Goal: Task Accomplishment & Management: Use online tool/utility

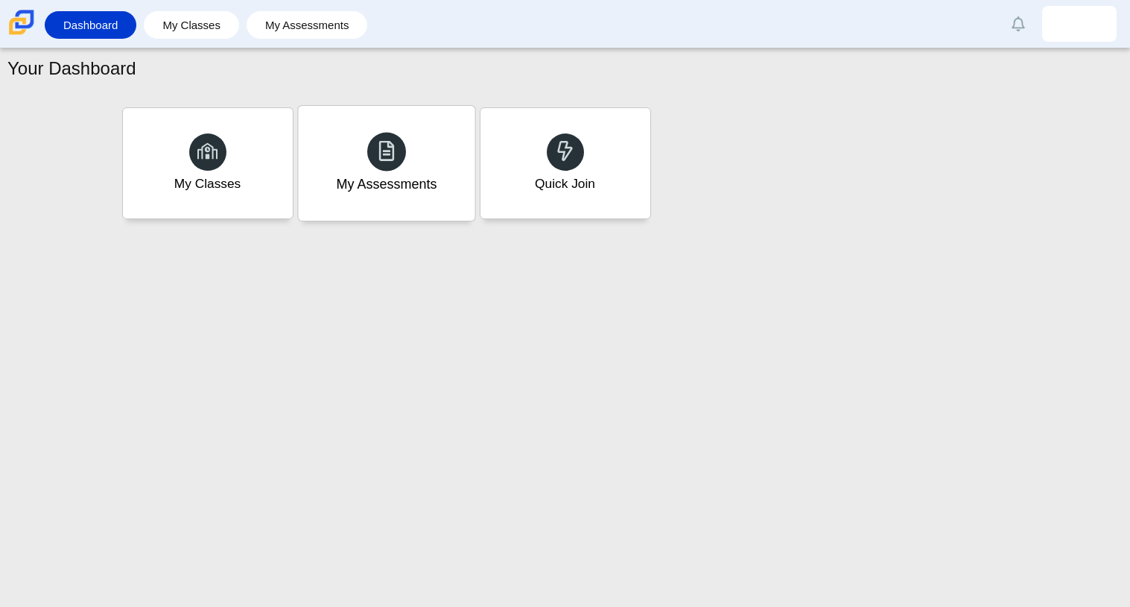
click at [372, 165] on div at bounding box center [386, 151] width 39 height 39
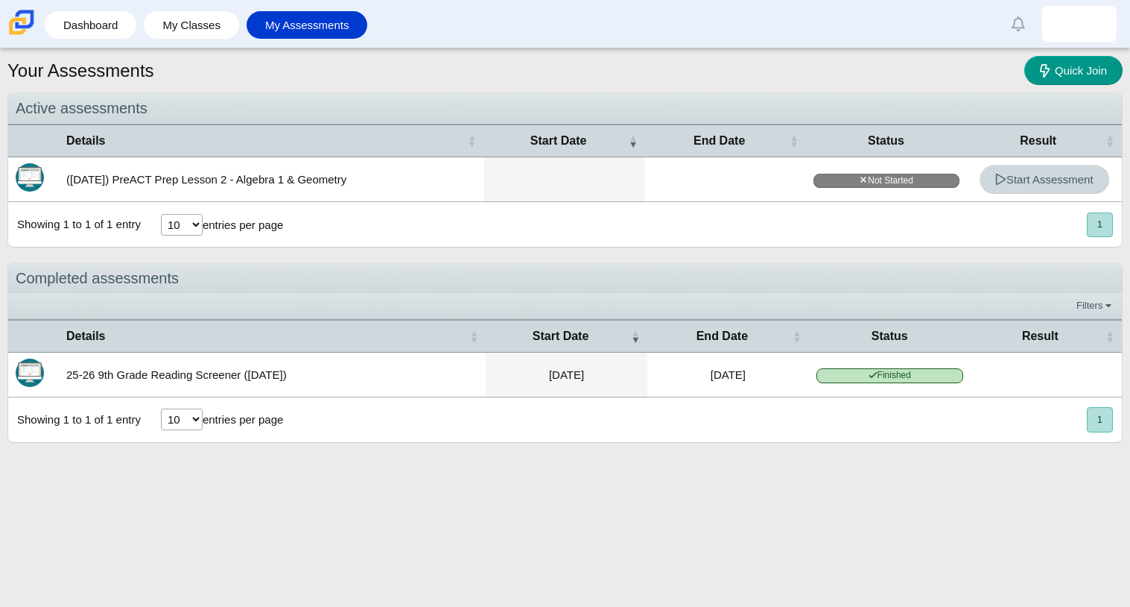
click at [1047, 183] on span "Start Assessment" at bounding box center [1045, 179] width 98 height 13
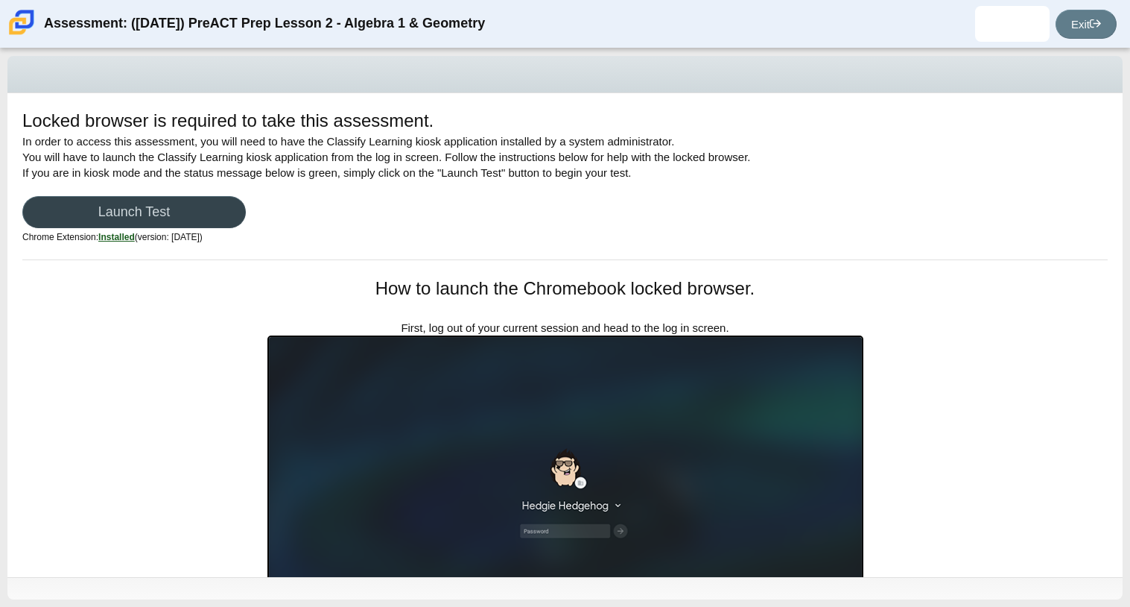
click at [190, 203] on link "Launch Test" at bounding box center [134, 212] width 224 height 32
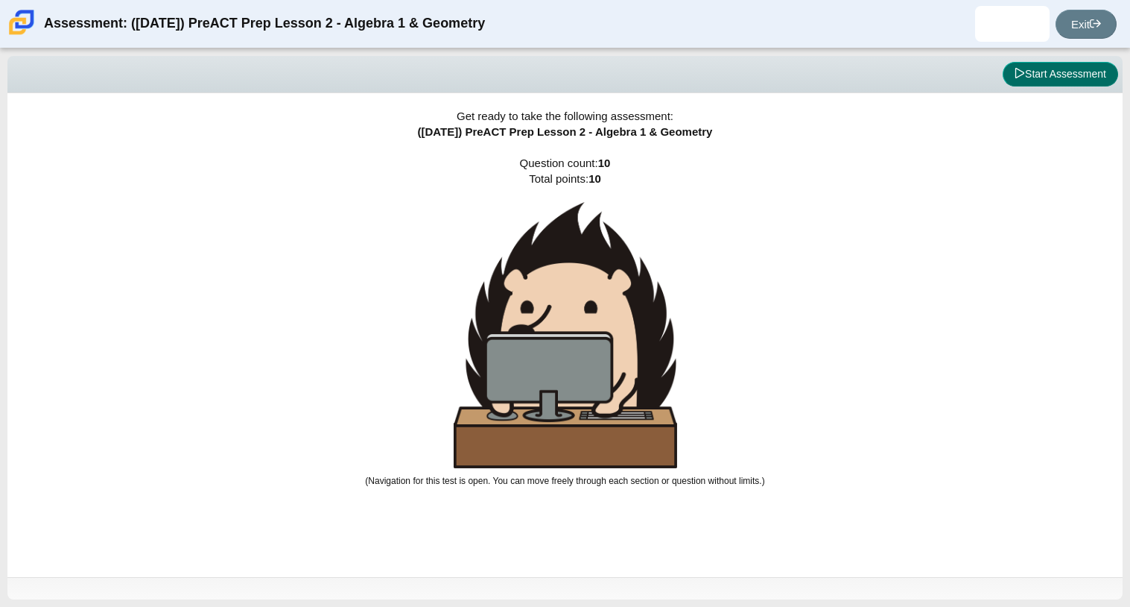
click at [1056, 76] on button "Start Assessment" at bounding box center [1060, 74] width 115 height 25
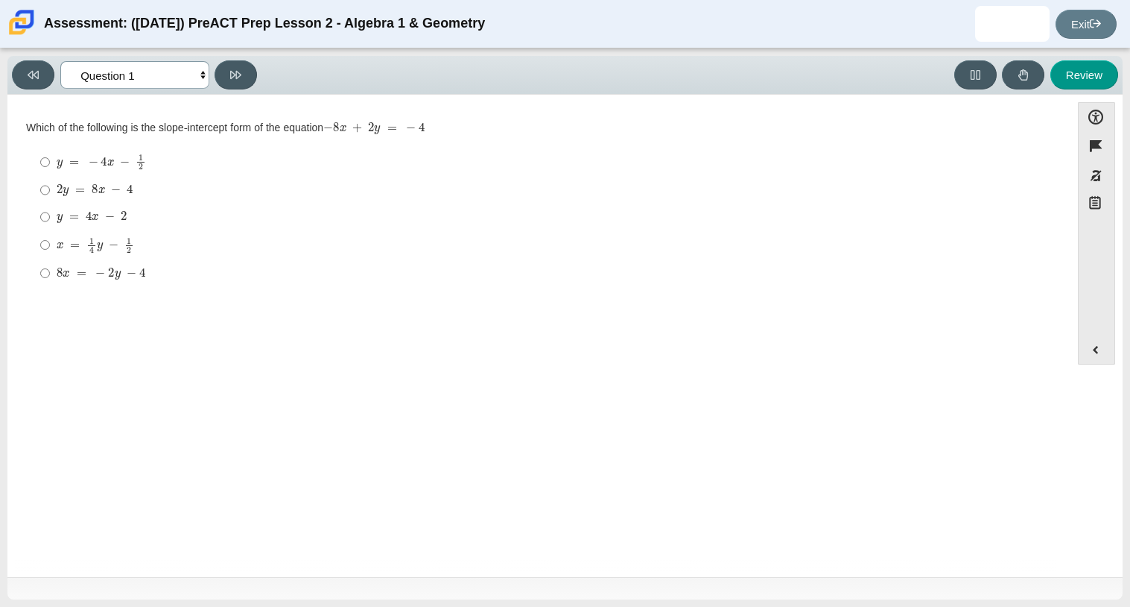
click at [200, 77] on select "Questions Question 1 Question 2 Question 3 Question 4 Question 5 Question 6 Que…" at bounding box center [134, 75] width 149 height 28
click at [347, 110] on div "Question Which of the following is the slope-intercept form of the equation − 8…" at bounding box center [539, 207] width 1048 height 203
click at [1090, 146] on button "Flag item" at bounding box center [1096, 145] width 37 height 29
click at [204, 77] on select "Questions Question 1 Question 2 Question 3 Question 4 Question 5 Question 6 Que…" at bounding box center [134, 75] width 149 height 28
click at [60, 61] on select "Questions Question 1 Question 2 Question 3 Question 4 Question 5 Question 6 Que…" at bounding box center [134, 75] width 149 height 28
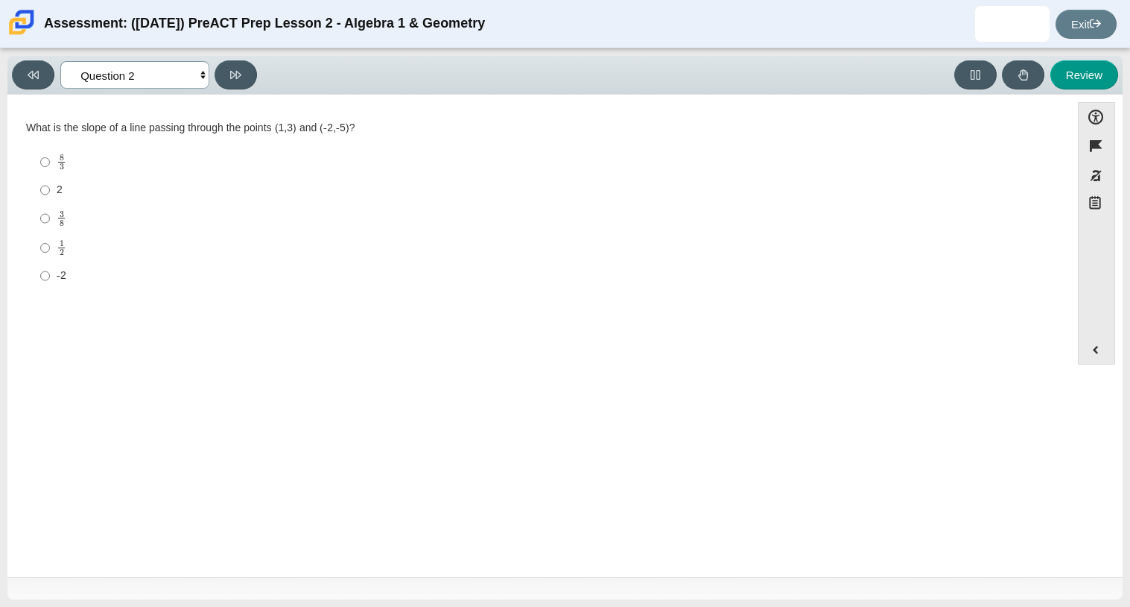
click at [198, 77] on select "Questions Question 1 Question 2 Question 3 Question 4 Question 5 Question 6 Que…" at bounding box center [134, 75] width 149 height 28
select select "bbf5d072-3e0b-44c4-9a12-6e7c9033f65b"
click at [60, 61] on select "Questions Question 1 Question 2 Question 3 Question 4 Question 5 Question 6 Que…" at bounding box center [134, 75] width 149 height 28
click at [1104, 148] on button "Unflag item" at bounding box center [1096, 145] width 37 height 29
click at [440, 184] on div "2 y = 8 x − 4" at bounding box center [551, 190] width 988 height 15
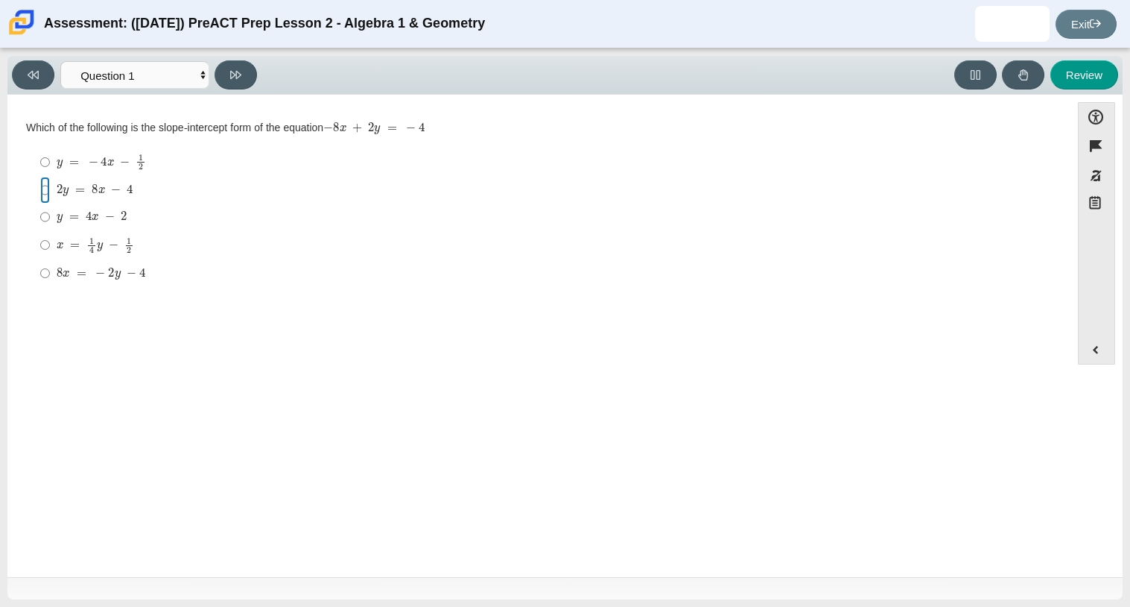
click at [50, 184] on input "2 y = 8 x − 4 2 y = 8 x − 4" at bounding box center [45, 190] width 10 height 27
radio input "true"
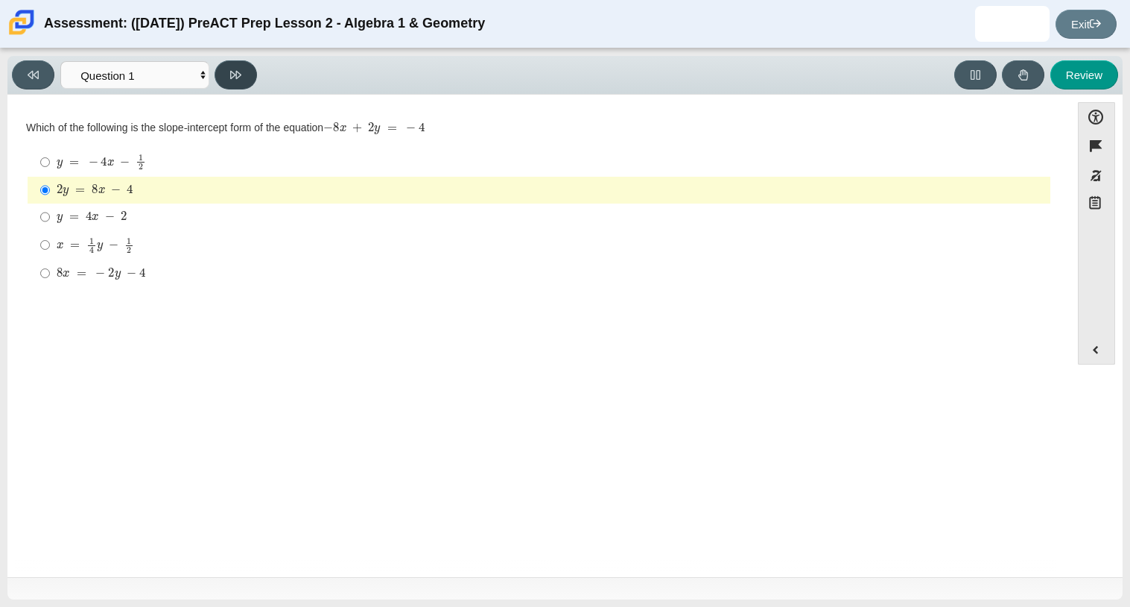
click at [237, 77] on icon at bounding box center [235, 74] width 11 height 11
select select "ed62e223-81bd-4cbf-ab48-ab975844bd1f"
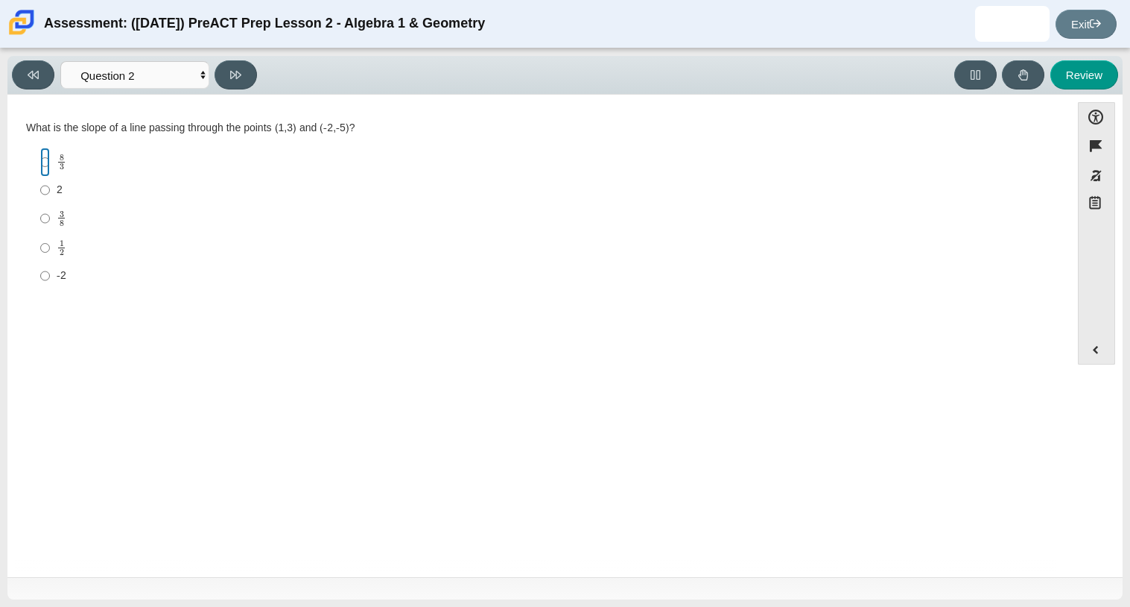
click at [46, 160] on input "8 3 8 thirds" at bounding box center [45, 162] width 10 height 29
radio input "true"
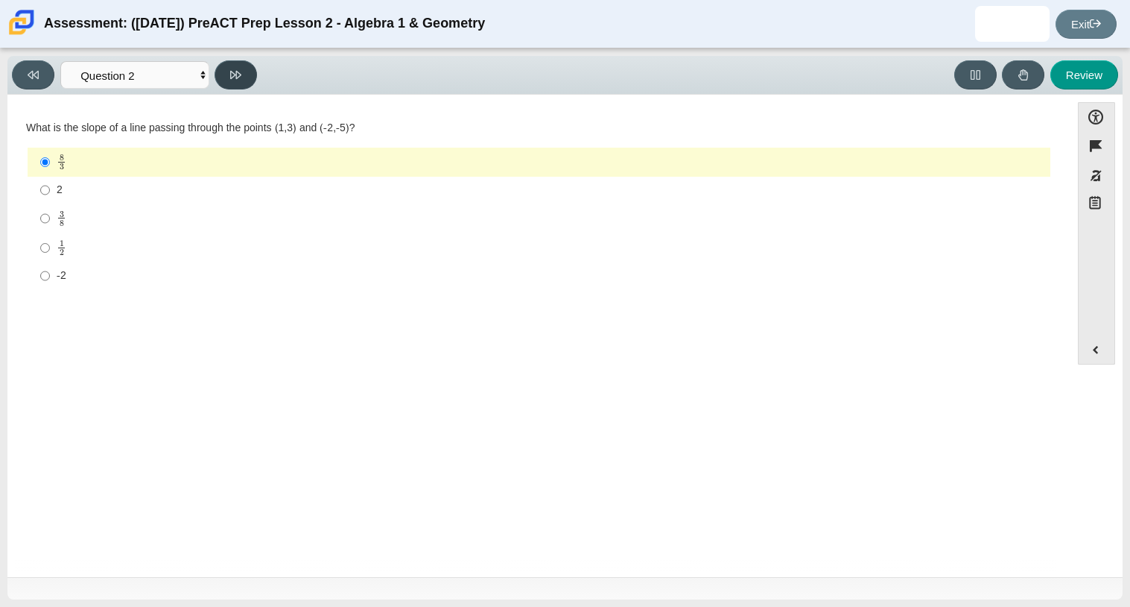
click at [235, 73] on icon at bounding box center [235, 75] width 11 height 8
select select "97f4f5fa-a52e-4fed-af51-565bfcdf47cb"
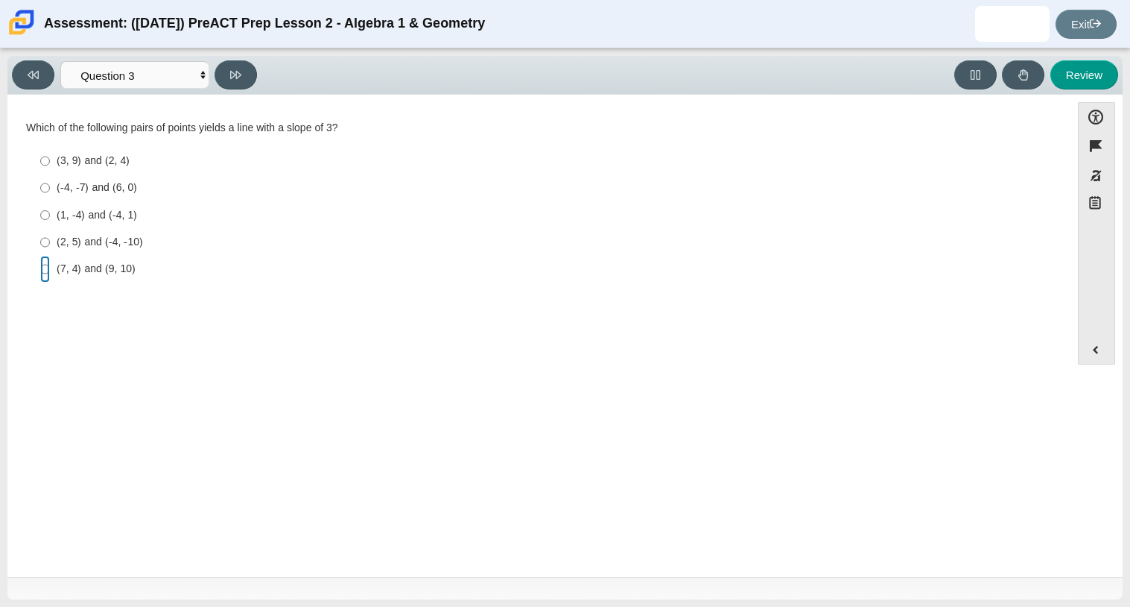
click at [40, 270] on input "(7, 4) and (9, 10) (7, 4) and (9, 10)" at bounding box center [45, 269] width 10 height 27
radio input "true"
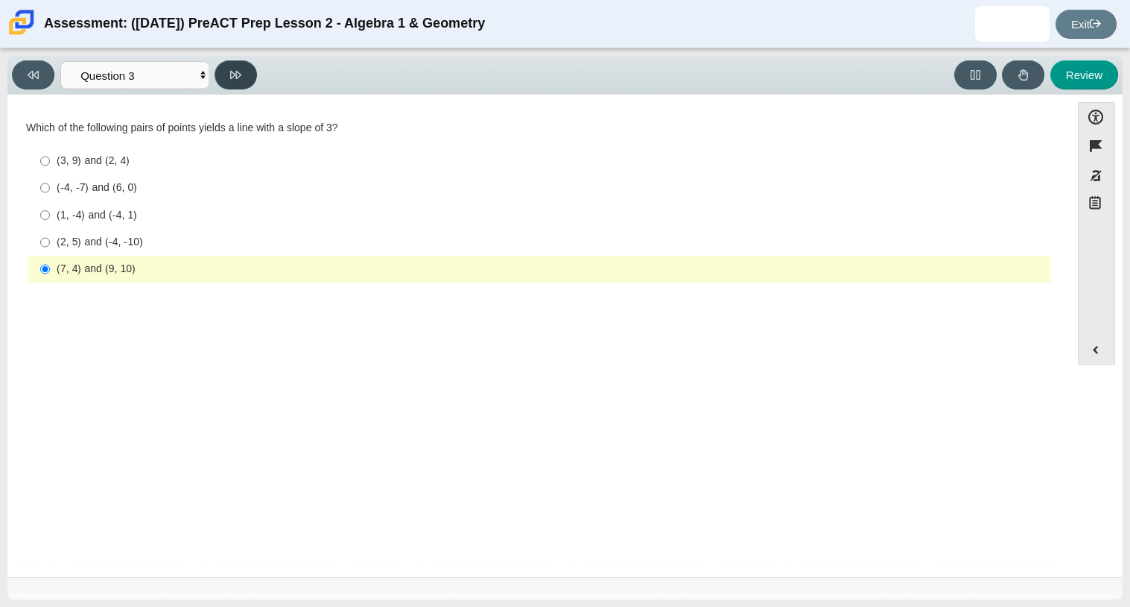
click at [237, 74] on icon at bounding box center [235, 74] width 11 height 11
select select "89427bb7-e313-4f00-988f-8b8255897029"
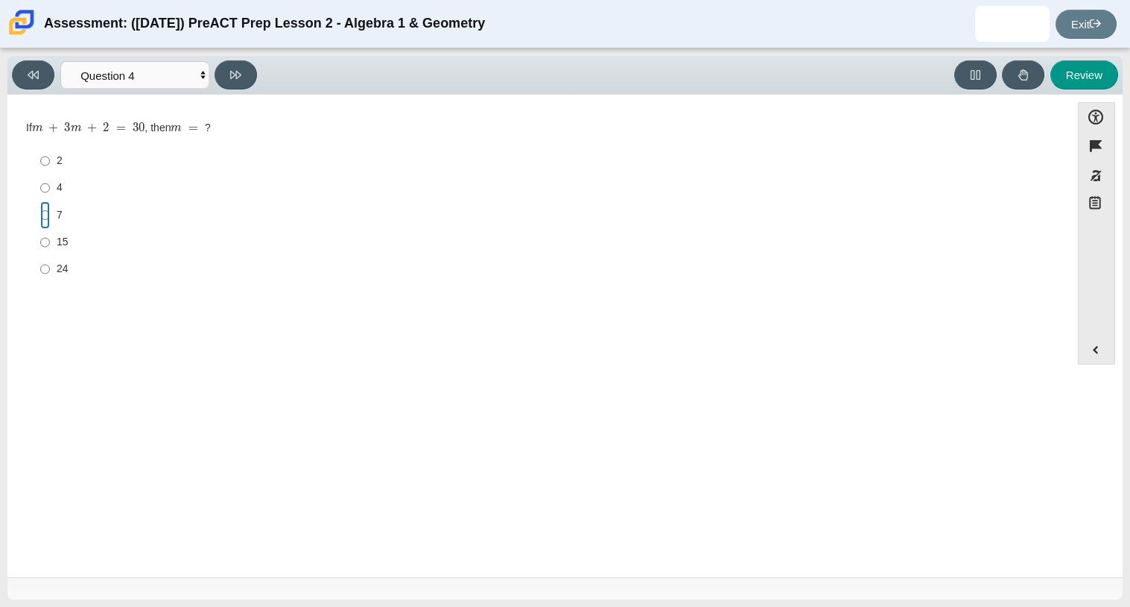
click at [40, 215] on input "7 7" at bounding box center [45, 214] width 10 height 27
radio input "true"
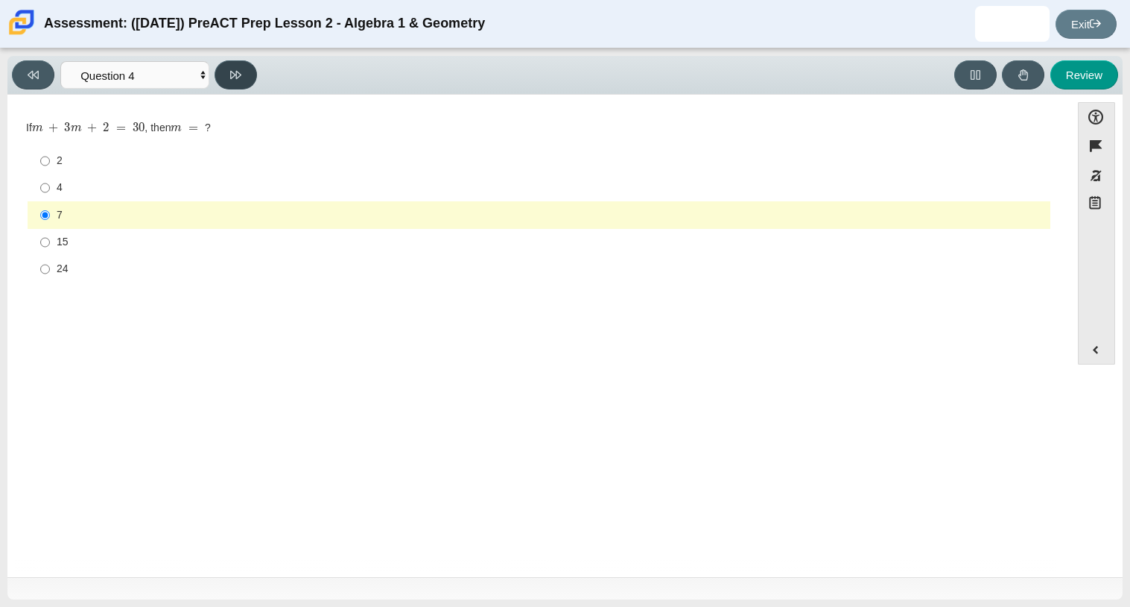
click at [244, 70] on button at bounding box center [236, 74] width 42 height 29
select select "489dcffd-4e6a-49cf-a9d6-ad1d4a911a4e"
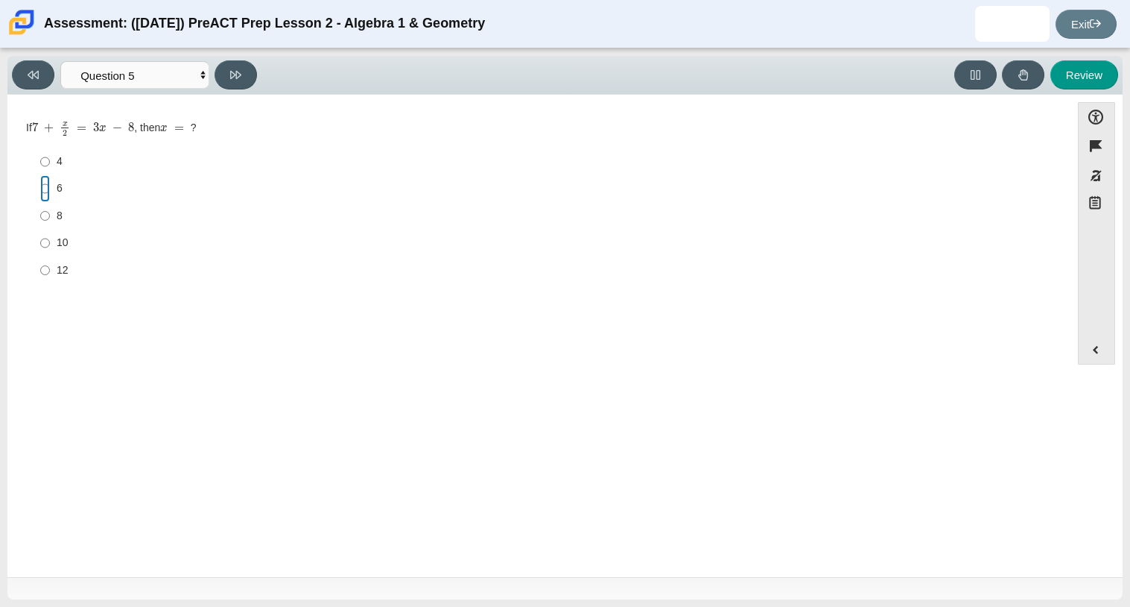
click at [43, 187] on input "6 6" at bounding box center [45, 188] width 10 height 27
radio input "true"
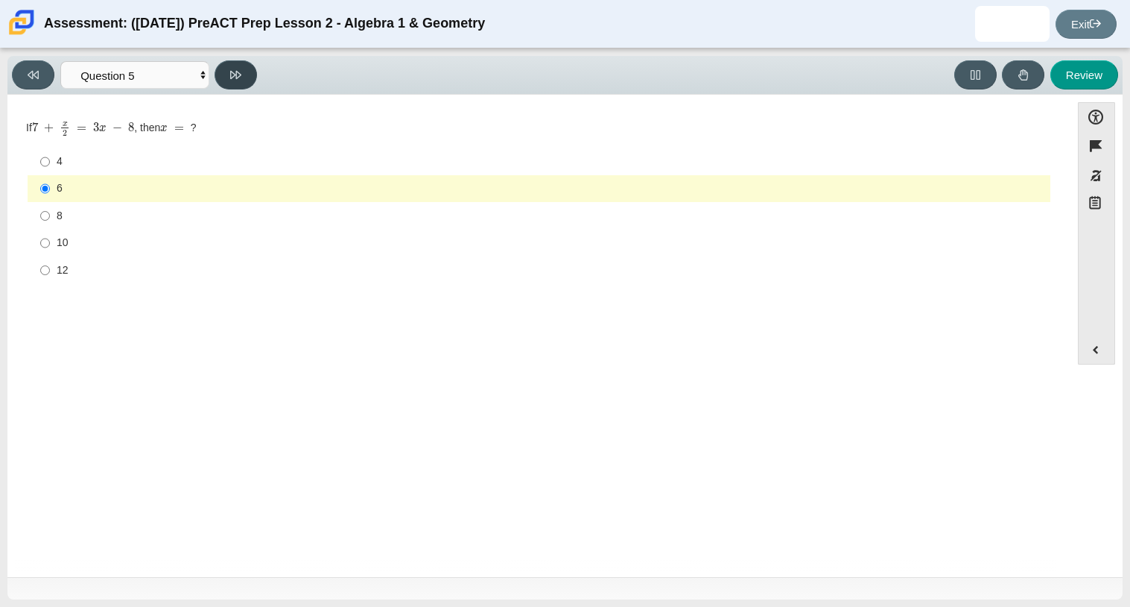
click at [232, 74] on icon at bounding box center [235, 74] width 11 height 11
select select "210571de-36a6-4d8e-a361-ceff8ef801dc"
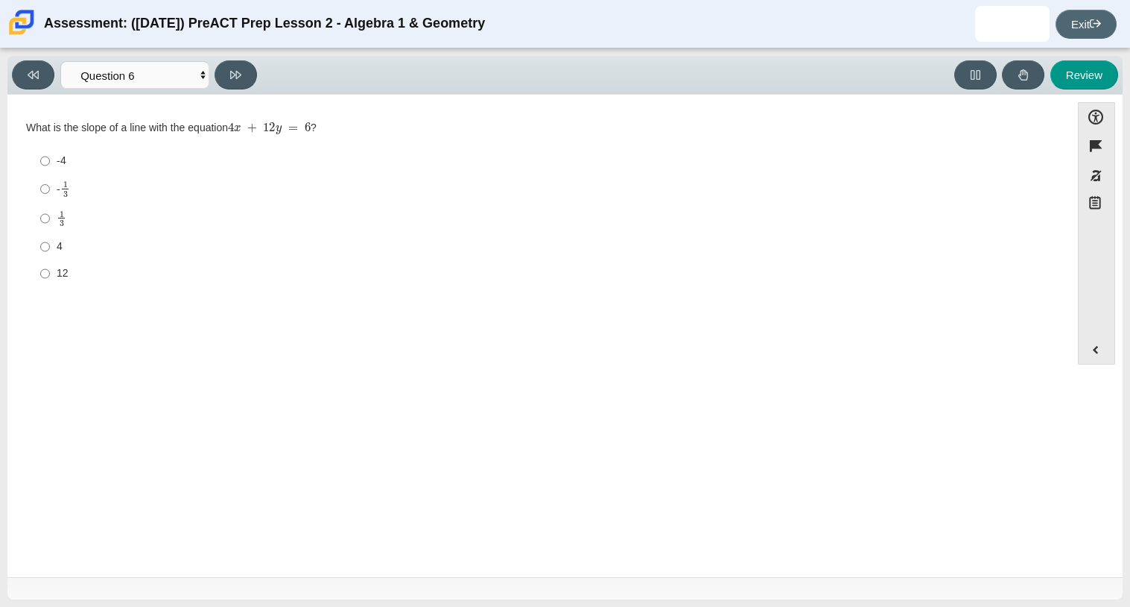
click at [1100, 21] on icon at bounding box center [1095, 23] width 11 height 11
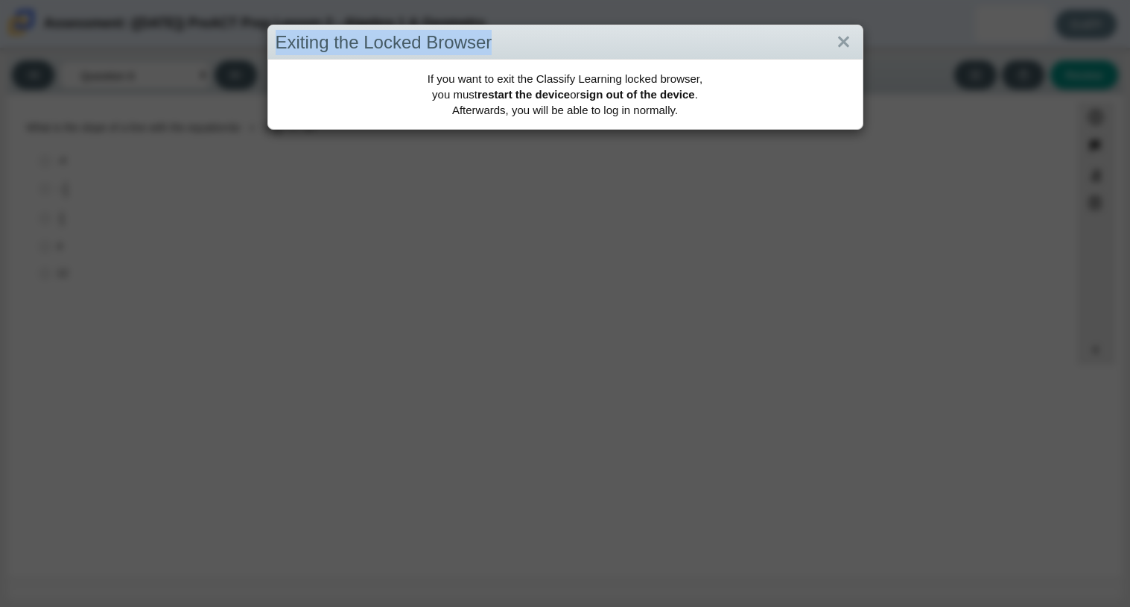
click at [855, 39] on div "Exiting the Locked Browser" at bounding box center [565, 42] width 595 height 35
click at [843, 39] on link "Close" at bounding box center [843, 42] width 23 height 25
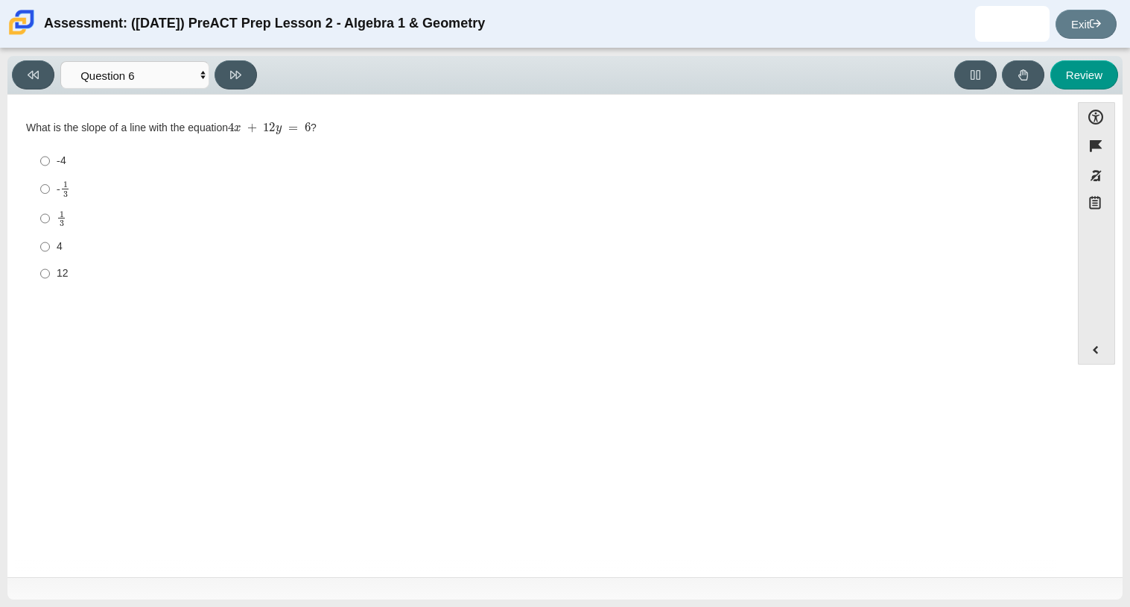
click at [843, 39] on div "Assessment: ([DATE]) PreACT Prep Lesson 2 - Algebra 1 & Geometry [PERSON_NAME] …" at bounding box center [565, 24] width 1130 height 48
